Goal: Contribute content: Add original content to the website for others to see

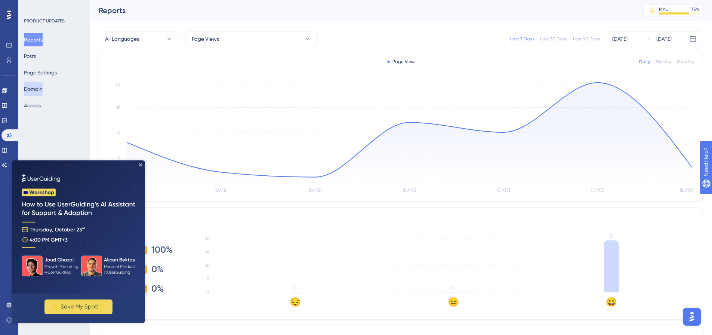
click at [40, 90] on button "Domain" at bounding box center [33, 88] width 19 height 13
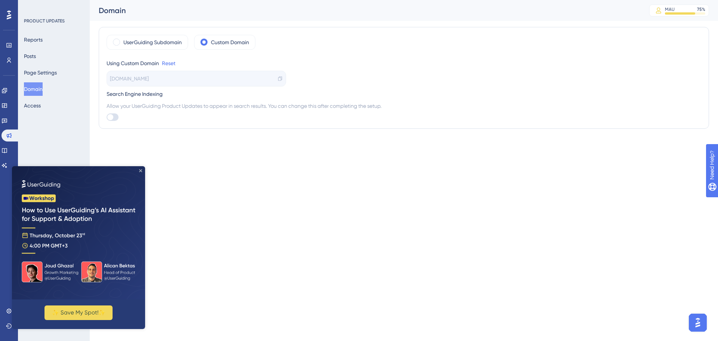
drag, startPoint x: 141, startPoint y: 169, endPoint x: 151, endPoint y: 335, distance: 165.5
click at [141, 169] on icon "Close Preview" at bounding box center [140, 170] width 3 height 3
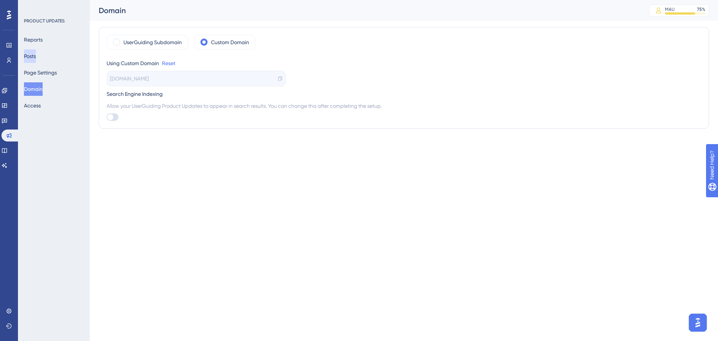
click at [36, 54] on button "Posts" at bounding box center [30, 55] width 12 height 13
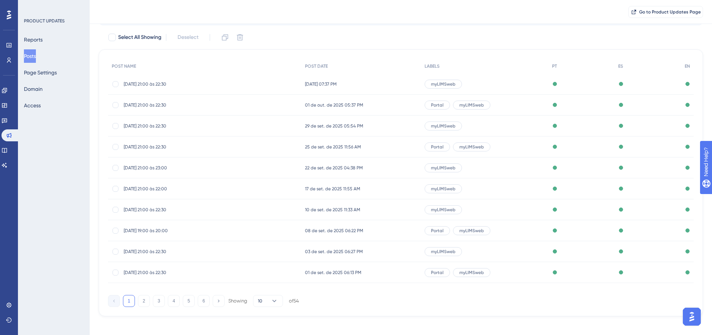
scroll to position [43, 0]
click at [157, 301] on button "3" at bounding box center [159, 299] width 12 height 12
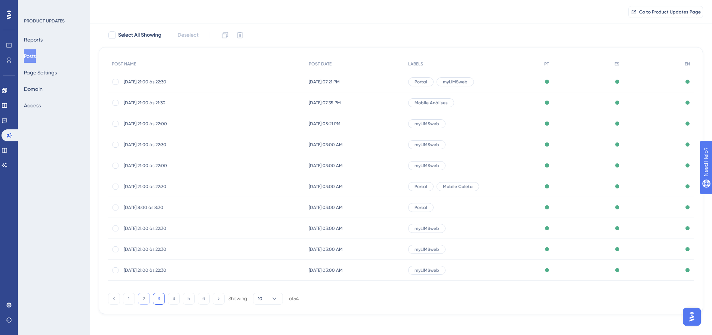
click at [148, 298] on button "2" at bounding box center [144, 299] width 12 height 12
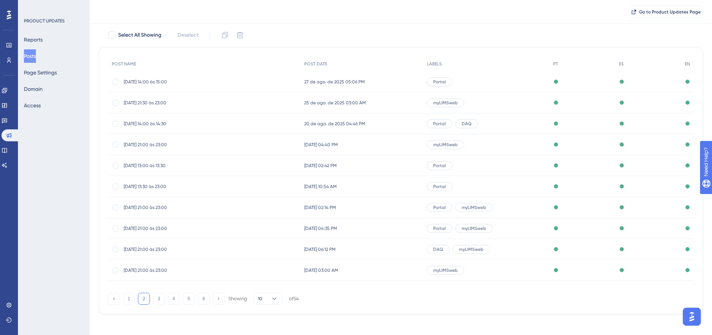
click at [149, 247] on span "[DATE] 21:00 às 23:00" at bounding box center [184, 249] width 120 height 6
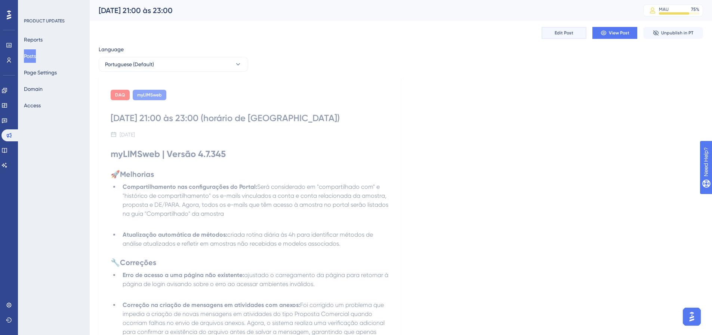
click at [551, 36] on button "Edit Post" at bounding box center [564, 33] width 45 height 12
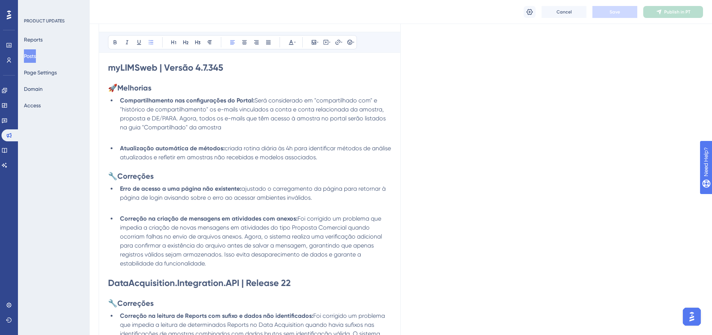
scroll to position [100, 0]
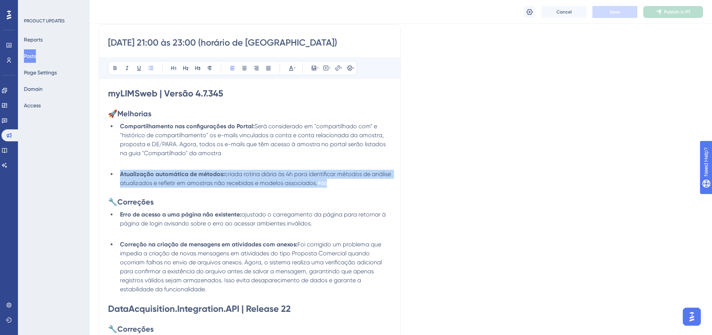
drag, startPoint x: 347, startPoint y: 182, endPoint x: 106, endPoint y: 173, distance: 240.9
click at [106, 173] on div "[DATE] 21:00 às 23:00 (horário de [GEOGRAPHIC_DATA]) Bold Italic Underline Bull…" at bounding box center [250, 207] width 302 height 367
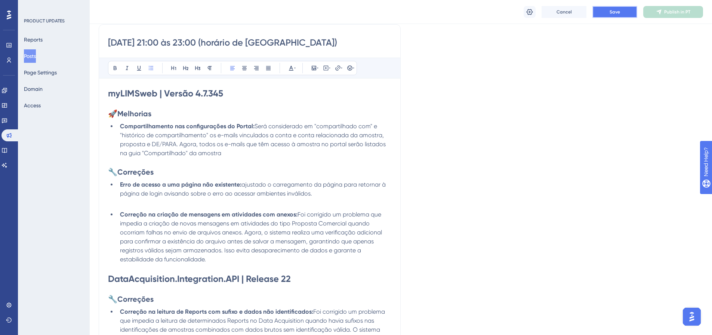
click at [611, 10] on span "Save" at bounding box center [615, 12] width 10 height 6
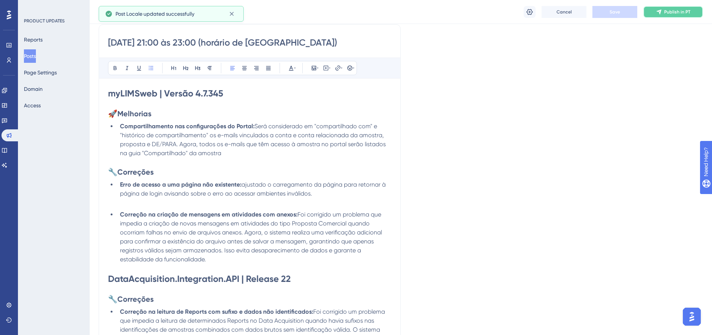
click at [672, 16] on button "Publish in PT" at bounding box center [673, 12] width 60 height 12
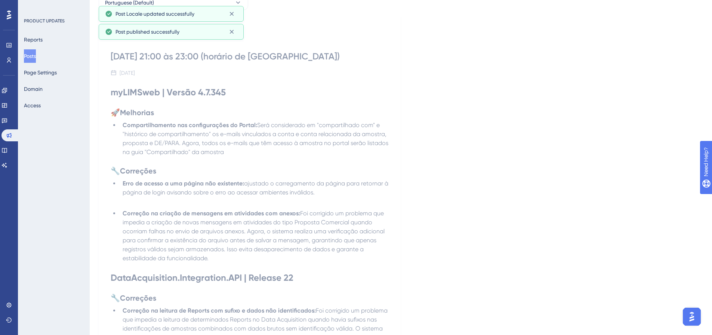
scroll to position [0, 0]
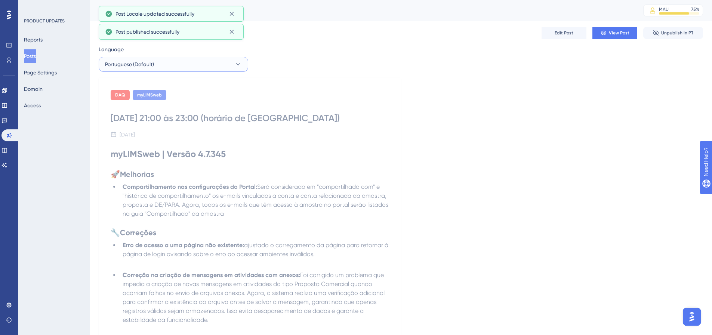
click at [237, 66] on icon at bounding box center [237, 64] width 7 height 7
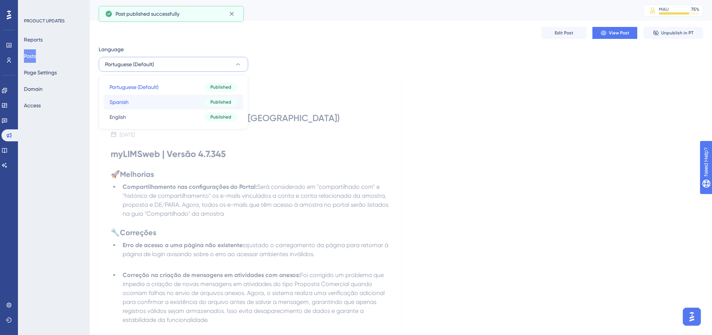
click at [167, 96] on button "Spanish Spanish Published" at bounding box center [174, 102] width 140 height 15
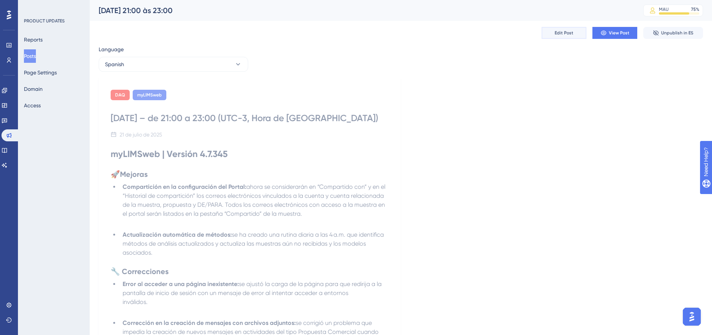
click at [565, 35] on span "Edit Post" at bounding box center [564, 33] width 19 height 6
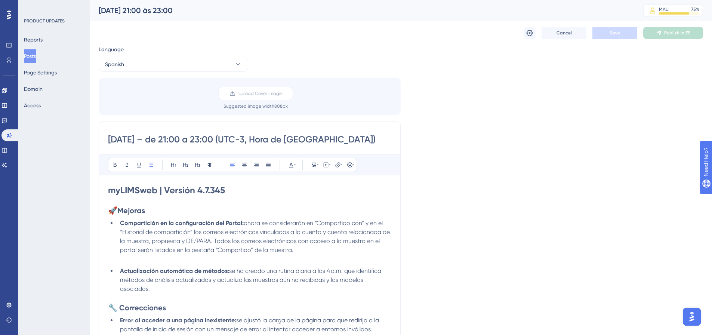
scroll to position [146, 0]
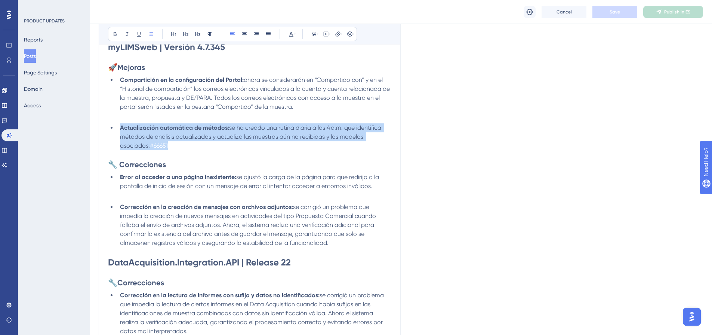
drag, startPoint x: 116, startPoint y: 127, endPoint x: 216, endPoint y: 145, distance: 102.4
click at [216, 145] on ul "Actualización automática de métodos: se ha creado una rutina diaria a las 4 a.m…" at bounding box center [249, 136] width 283 height 27
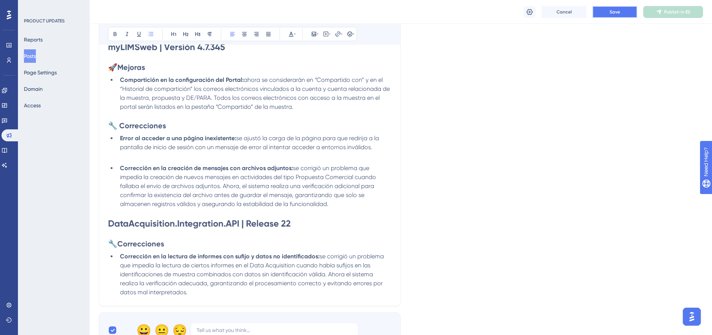
click at [624, 12] on button "Save" at bounding box center [614, 12] width 45 height 12
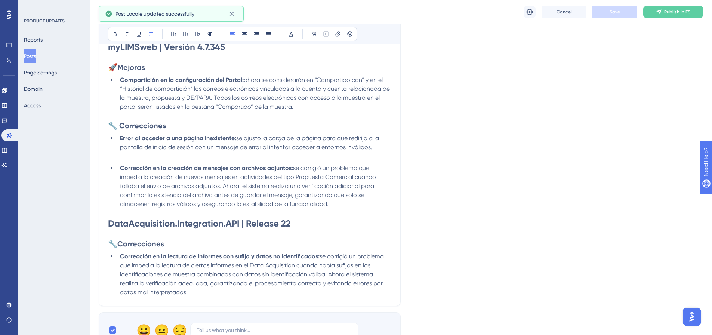
scroll to position [0, 0]
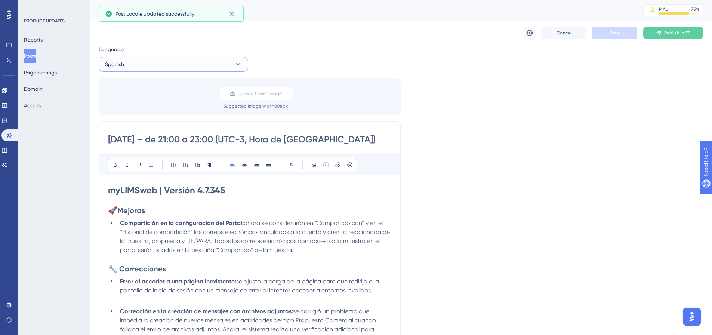
click at [219, 59] on button "Spanish" at bounding box center [174, 64] width 150 height 15
click at [129, 117] on button "English English Published" at bounding box center [174, 117] width 140 height 15
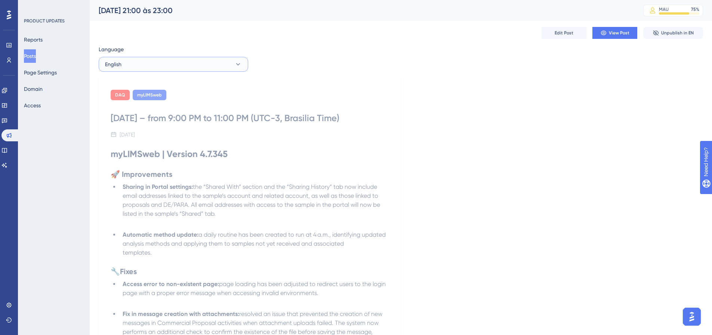
click at [151, 70] on button "English" at bounding box center [174, 64] width 150 height 15
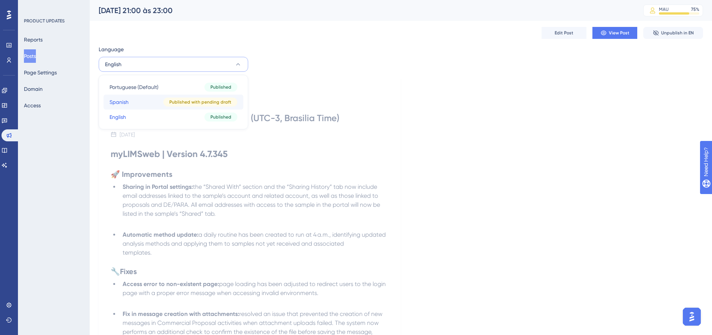
click at [148, 100] on button "Spanish Spanish Published with pending draft" at bounding box center [174, 102] width 140 height 15
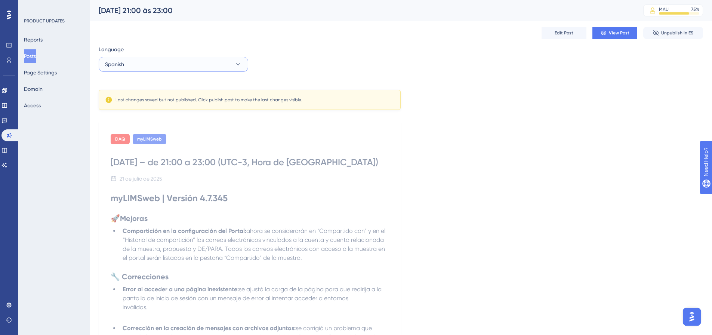
click at [234, 63] on icon at bounding box center [237, 64] width 7 height 7
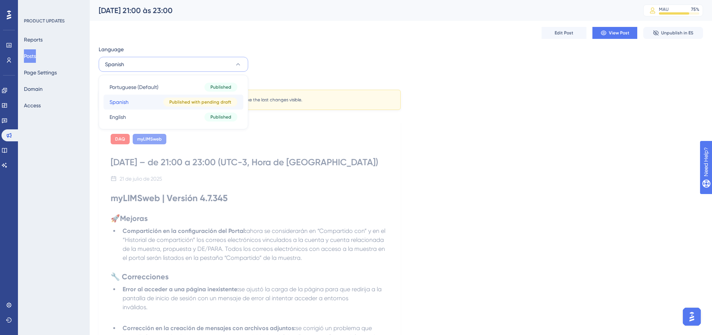
click at [192, 105] on div "Published with pending draft" at bounding box center [200, 102] width 74 height 9
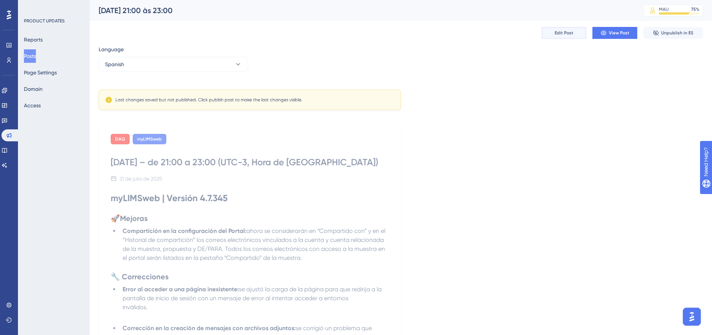
click at [562, 34] on span "Edit Post" at bounding box center [564, 33] width 19 height 6
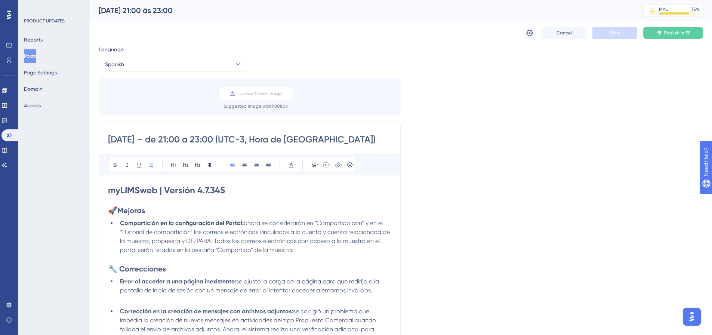
scroll to position [107, 0]
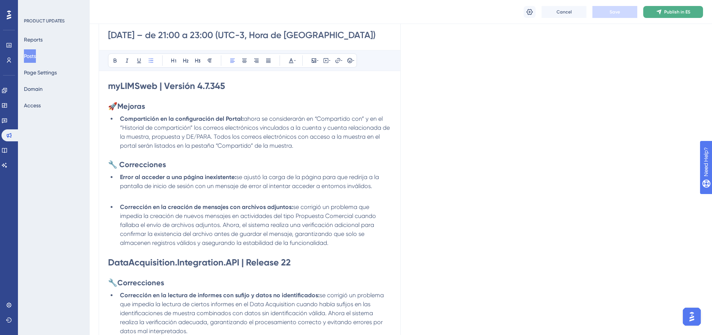
click at [675, 13] on span "Publish in ES" at bounding box center [677, 12] width 26 height 6
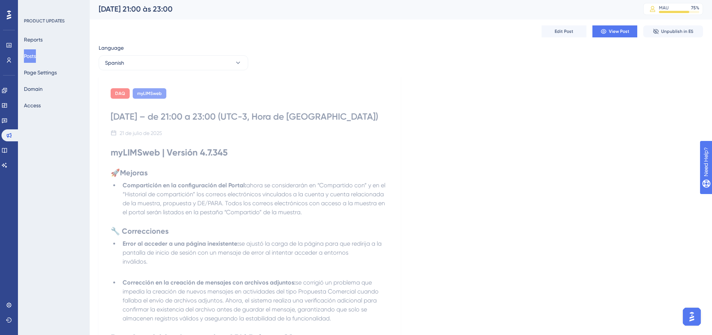
scroll to position [0, 0]
click at [219, 68] on button "Spanish" at bounding box center [174, 64] width 150 height 15
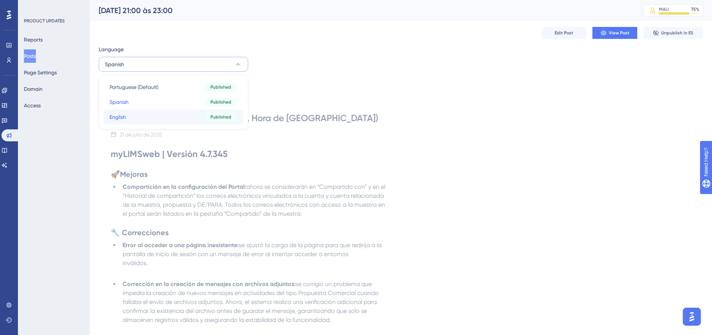
click at [160, 115] on button "English English Published" at bounding box center [174, 117] width 140 height 15
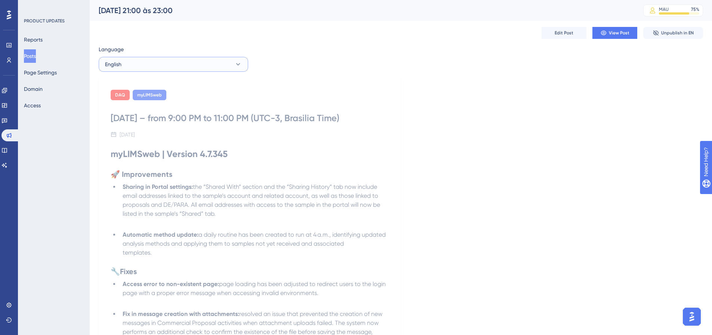
click at [188, 62] on button "English" at bounding box center [174, 64] width 150 height 15
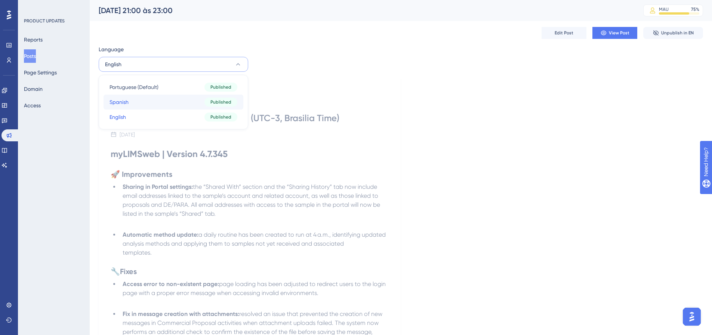
click at [158, 101] on button "Spanish Spanish Published" at bounding box center [174, 102] width 140 height 15
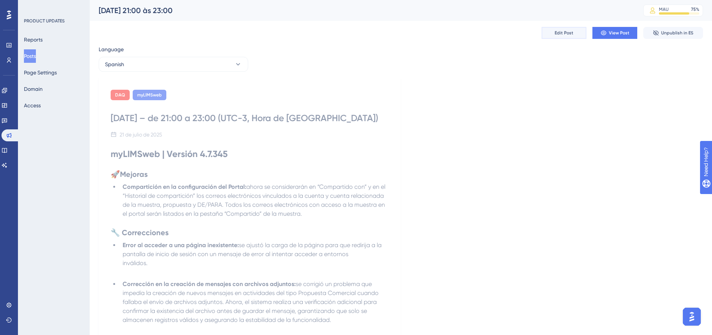
click at [563, 37] on button "Edit Post" at bounding box center [564, 33] width 45 height 12
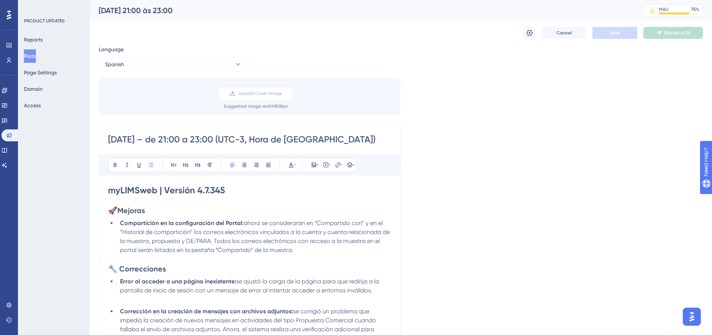
scroll to position [107, 0]
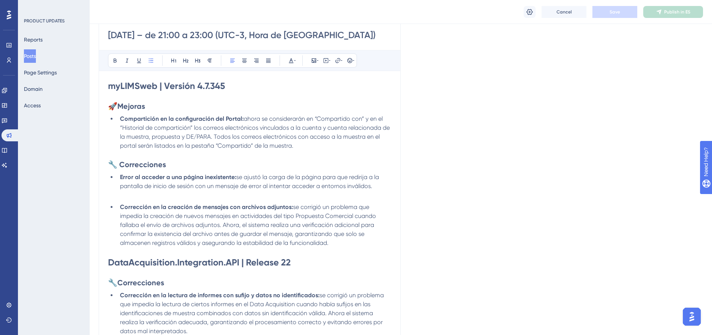
click at [168, 191] on li "Error al acceder a una página inexistente: se ajustó la carga de la página para…" at bounding box center [254, 182] width 274 height 18
click at [129, 200] on p at bounding box center [249, 195] width 283 height 9
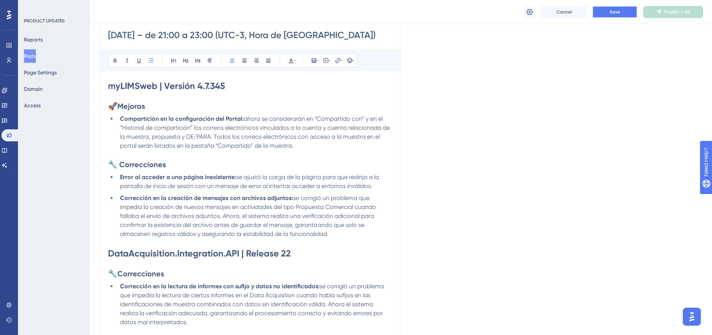
click at [630, 13] on button "Save" at bounding box center [614, 12] width 45 height 12
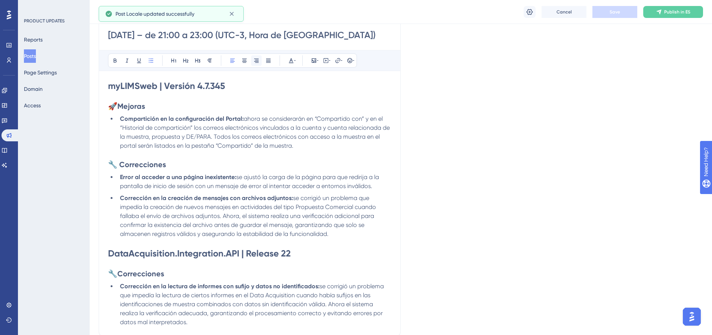
scroll to position [0, 0]
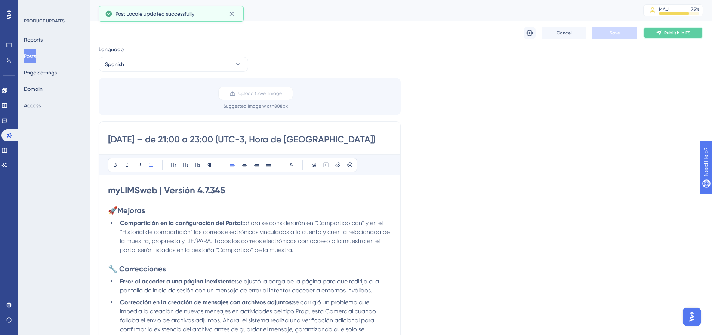
click at [660, 30] on icon at bounding box center [659, 33] width 6 height 6
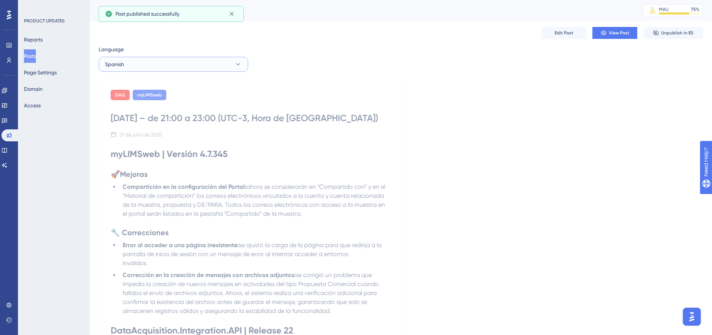
click at [235, 65] on icon at bounding box center [237, 64] width 7 height 7
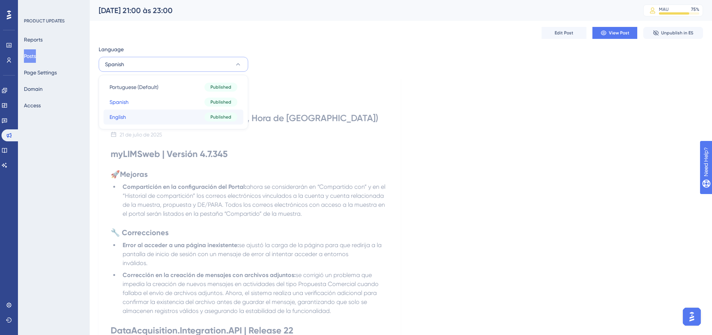
click at [171, 119] on button "English English Published" at bounding box center [174, 117] width 140 height 15
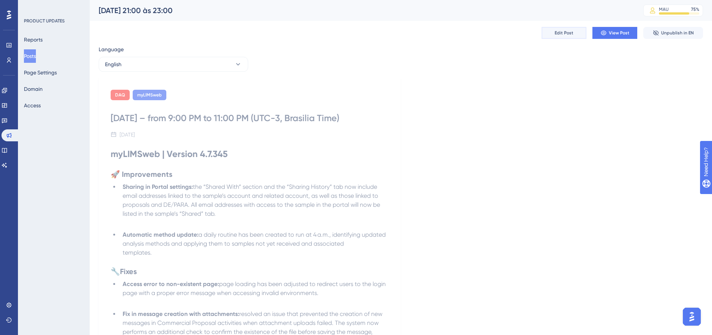
click at [561, 33] on span "Edit Post" at bounding box center [564, 33] width 19 height 6
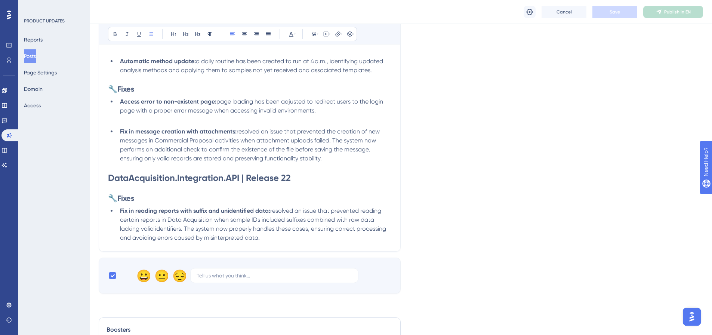
scroll to position [157, 0]
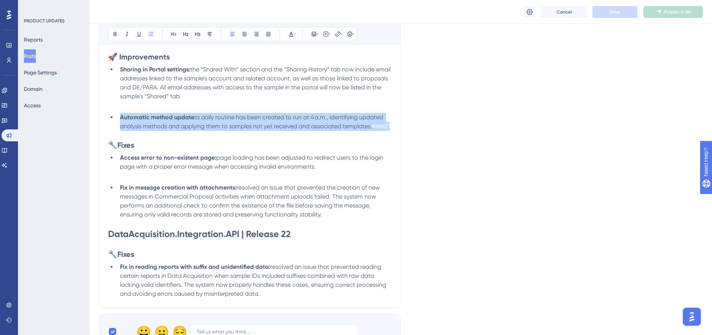
drag, startPoint x: 250, startPoint y: 136, endPoint x: 99, endPoint y: 112, distance: 153.0
click at [99, 112] on div "[DATE] – from 9:00 PM to 11:00 PM (UTC-3, Brasilia Time) Bold Italic Underline …" at bounding box center [250, 137] width 302 height 340
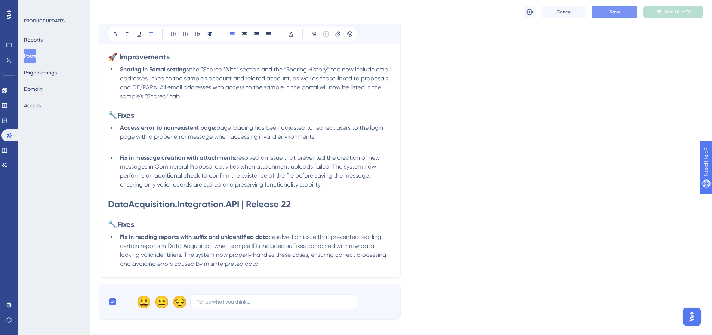
click at [624, 12] on button "Save" at bounding box center [614, 12] width 45 height 12
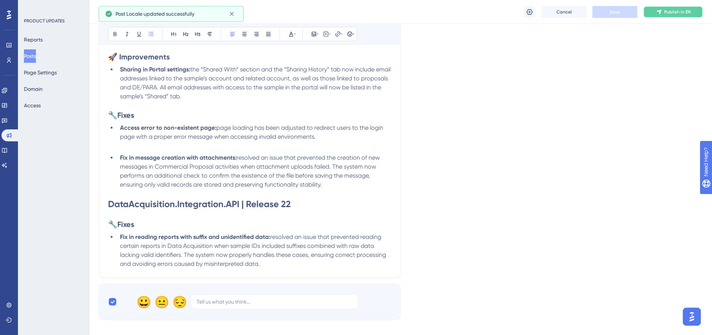
click at [676, 16] on button "Publish in EN" at bounding box center [673, 12] width 60 height 12
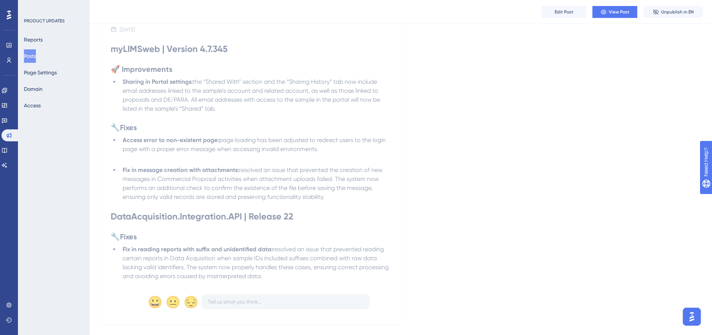
scroll to position [0, 0]
